Goal: Transaction & Acquisition: Book appointment/travel/reservation

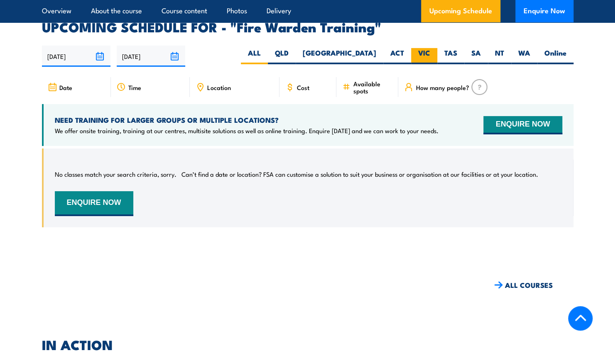
click at [433, 48] on label "VIC" at bounding box center [424, 56] width 26 height 16
click at [433, 48] on input "VIC" at bounding box center [432, 50] width 5 height 5
radio input "true"
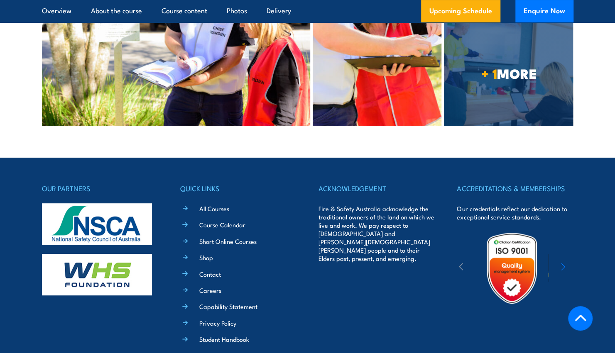
scroll to position [2000, 0]
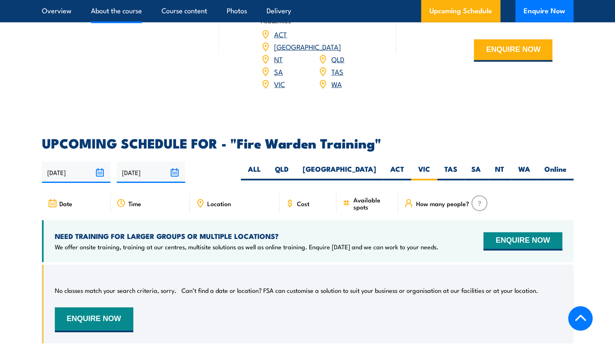
click at [108, 6] on link "About the course" at bounding box center [116, 11] width 51 height 22
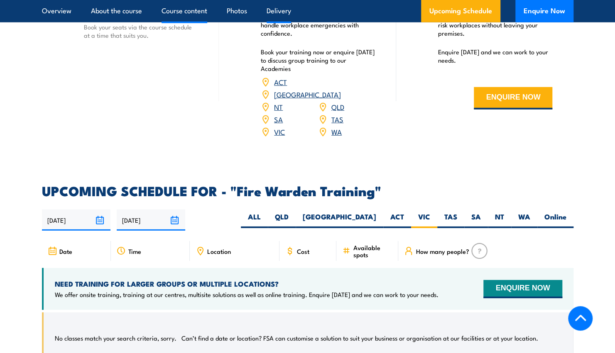
click at [192, 7] on link "Course content" at bounding box center [184, 11] width 46 height 22
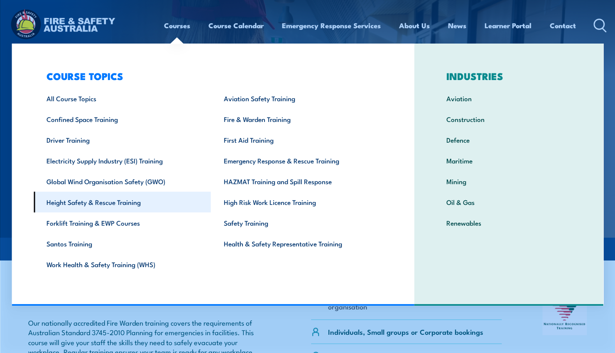
click at [94, 201] on link "Height Safety & Rescue Training" at bounding box center [122, 202] width 177 height 21
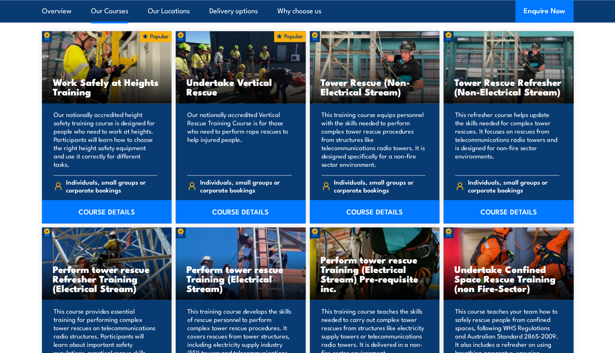
scroll to position [664, 0]
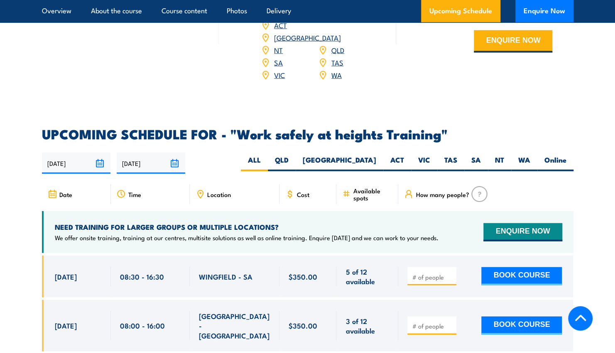
scroll to position [1287, 0]
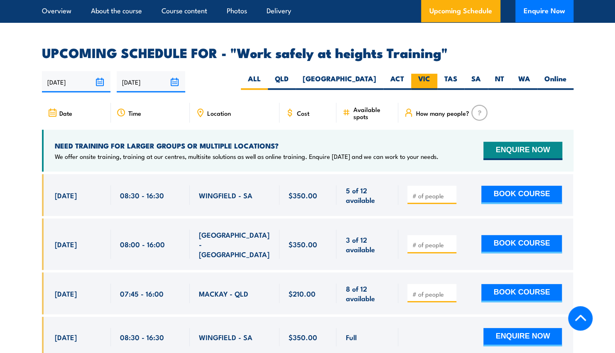
click at [431, 74] on label "VIC" at bounding box center [424, 82] width 26 height 16
click at [431, 74] on input "VIC" at bounding box center [432, 76] width 5 height 5
radio input "true"
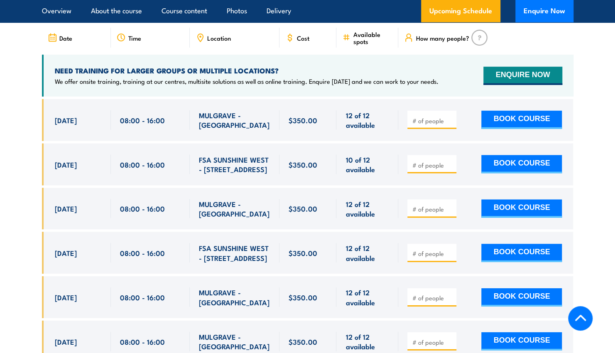
scroll to position [1362, 0]
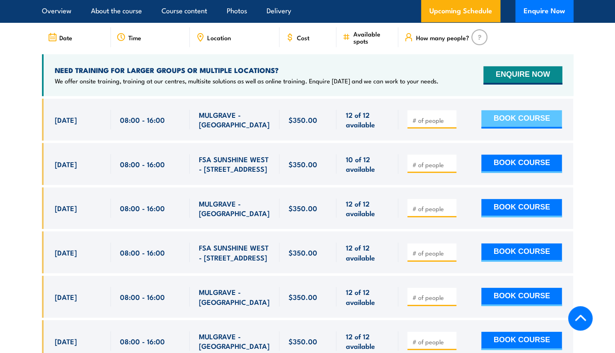
click at [509, 110] on button "BOOK COURSE" at bounding box center [521, 119] width 81 height 18
type input "1"
click at [493, 110] on button "BOOK COURSE" at bounding box center [521, 119] width 81 height 18
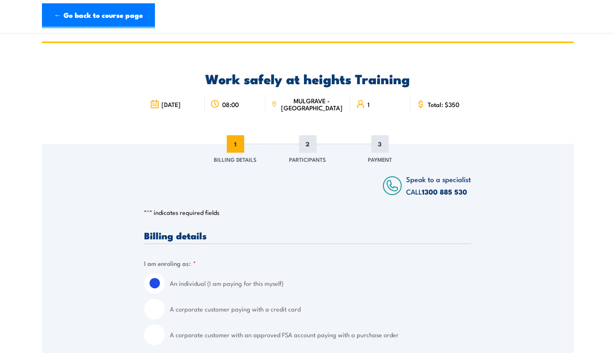
scroll to position [83, 0]
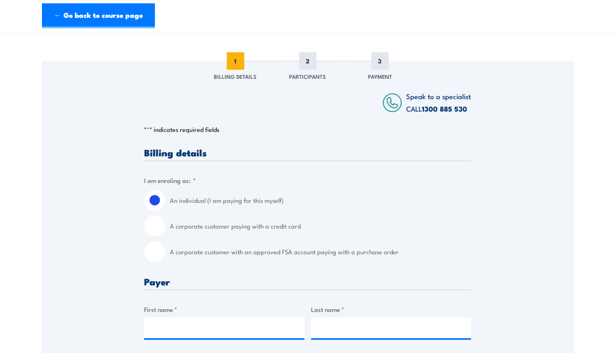
click at [148, 255] on input "A corporate customer with an approved FSA account paying with a purchase order" at bounding box center [154, 252] width 21 height 21
radio input "true"
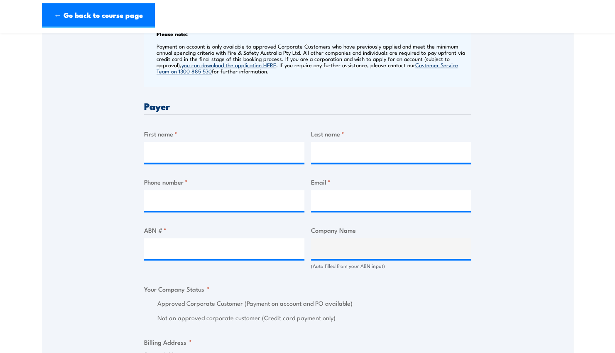
scroll to position [374, 0]
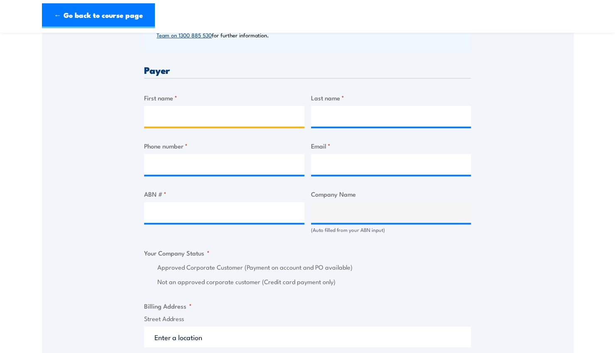
click at [214, 117] on input "First name *" at bounding box center [224, 116] width 160 height 21
type input "Emily"
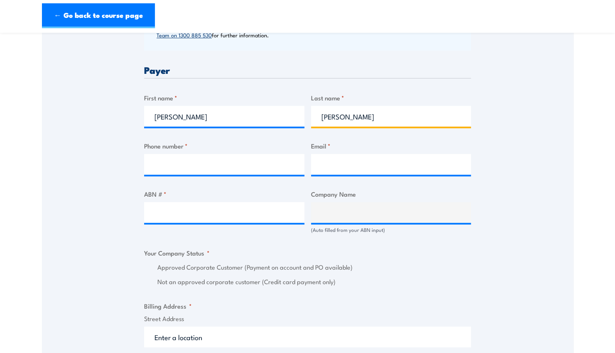
type input "Bushell"
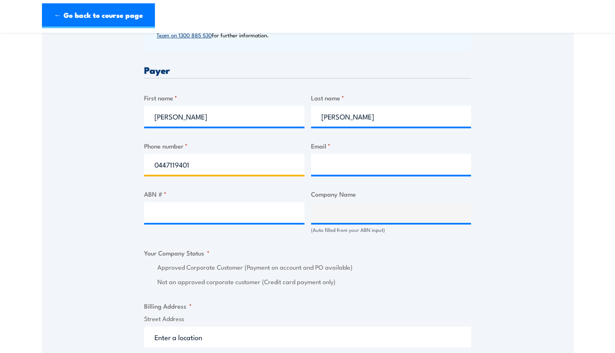
type input "0447119401"
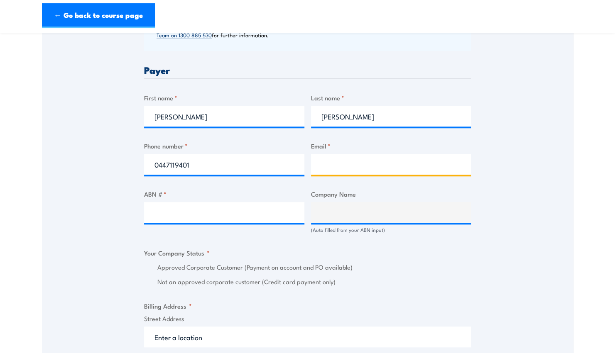
click at [339, 161] on input "Email *" at bounding box center [391, 164] width 160 height 21
type input "e"
type input "safetytraining@sew.com.au"
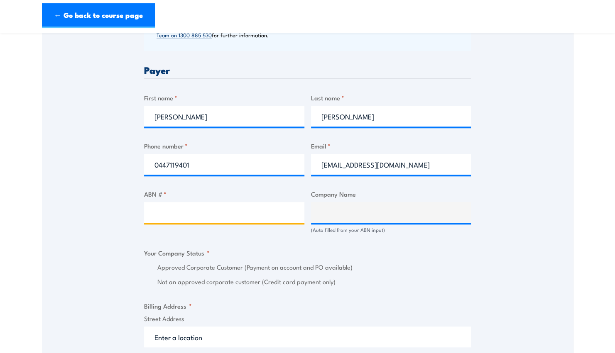
click at [275, 213] on input "ABN # *" at bounding box center [224, 212] width 160 height 21
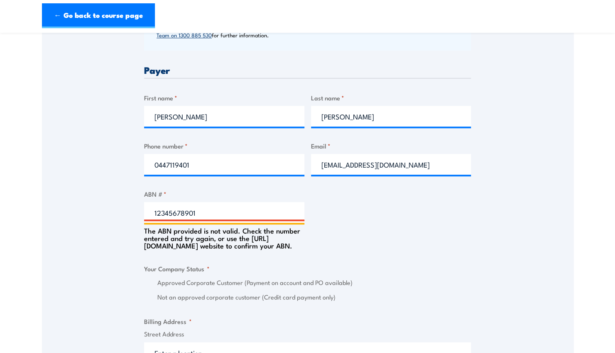
type input "12345678901"
click at [256, 238] on div "Billing details I am enroling as: * An individual (I am paying for this myself)…" at bounding box center [307, 293] width 327 height 872
drag, startPoint x: 209, startPoint y: 213, endPoint x: 125, endPoint y: 213, distance: 83.9
click at [126, 213] on div "Speak to a specialist CALL 1300 885 530 CALL 1300 885 530 " * " indicates requi…" at bounding box center [307, 251] width 531 height 962
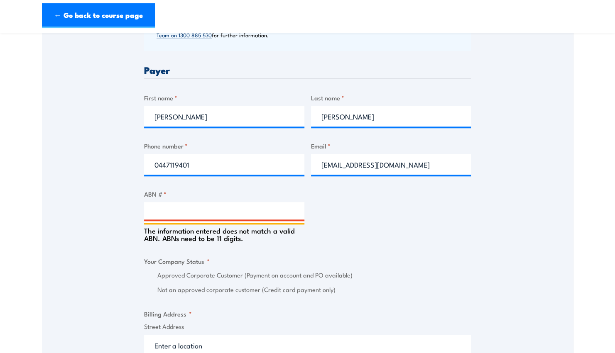
click at [188, 212] on input "ABN # *" at bounding box center [224, 212] width 160 height 21
paste input "ABN 89 066 902 547"
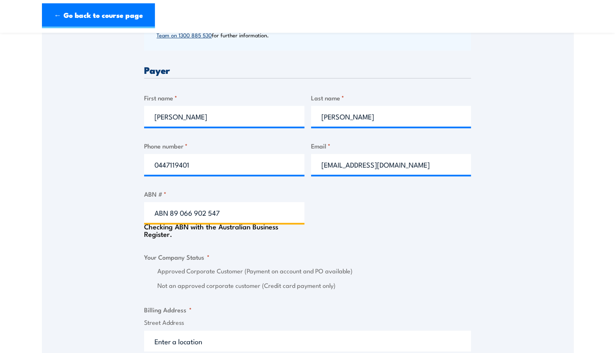
type input "ABN 89 066 902 547"
click at [81, 227] on div "Speak to a specialist CALL 1300 885 530 CALL 1300 885 530 " * " indicates requi…" at bounding box center [307, 245] width 531 height 951
type input "SOUTH EAST WATER CORPORATION"
radio input "true"
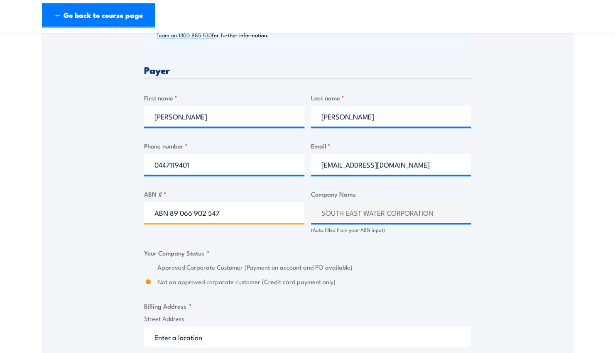
click at [171, 213] on input "ABN 89 066 902 547" at bounding box center [224, 212] width 160 height 21
click at [153, 267] on div "Approved Corporate Customer (Payment on account and PO available)" at bounding box center [307, 268] width 327 height 10
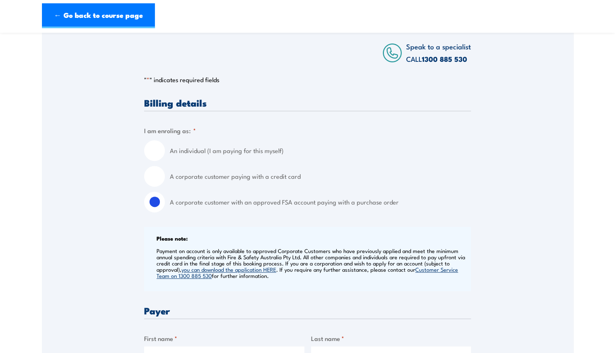
scroll to position [0, 0]
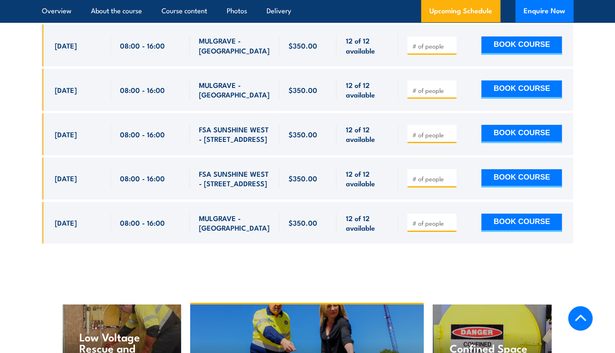
scroll to position [1531, 0]
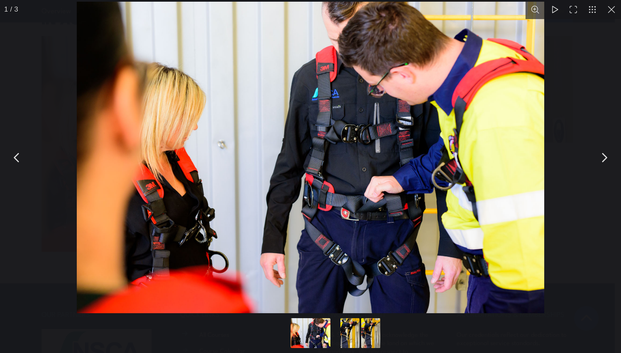
click at [605, 162] on button "You can close this modal content with the ESC key" at bounding box center [604, 157] width 21 height 21
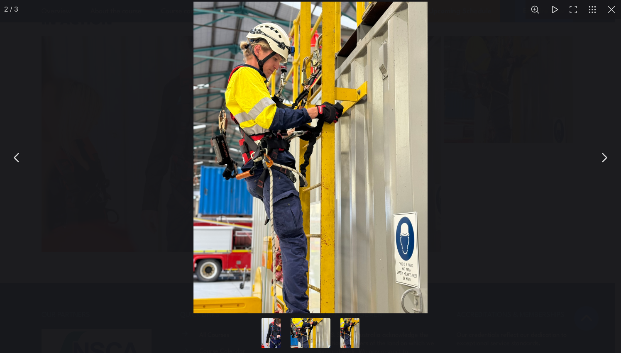
click at [605, 162] on button "You can close this modal content with the ESC key" at bounding box center [604, 157] width 21 height 21
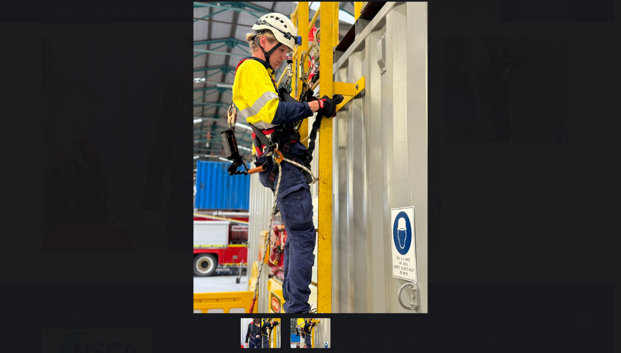
click at [605, 162] on button "You can close this modal content with the ESC key" at bounding box center [604, 157] width 21 height 21
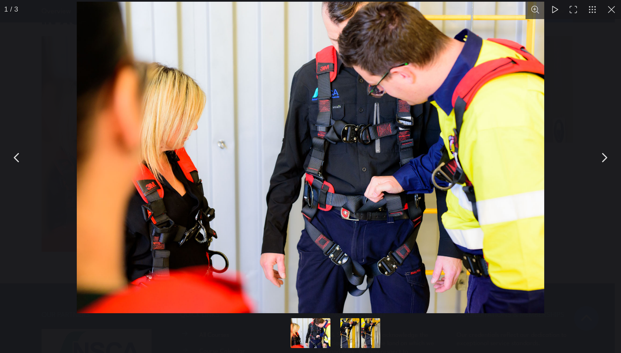
click at [615, 15] on button "You can close this modal content with the ESC key" at bounding box center [611, 9] width 19 height 19
